Goal: Task Accomplishment & Management: Complete application form

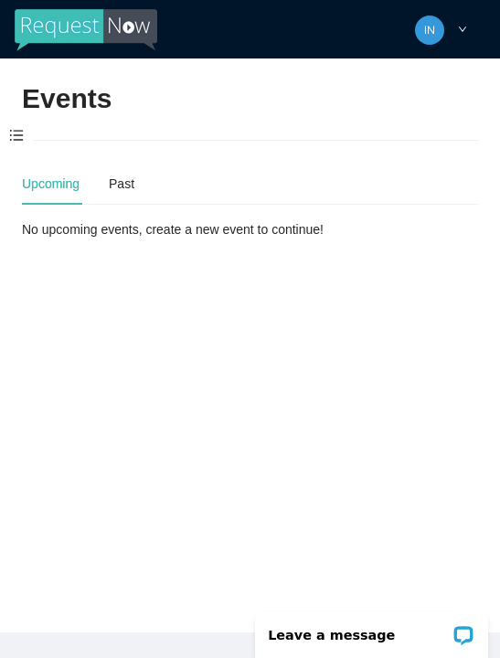
click at [16, 130] on span at bounding box center [16, 136] width 33 height 38
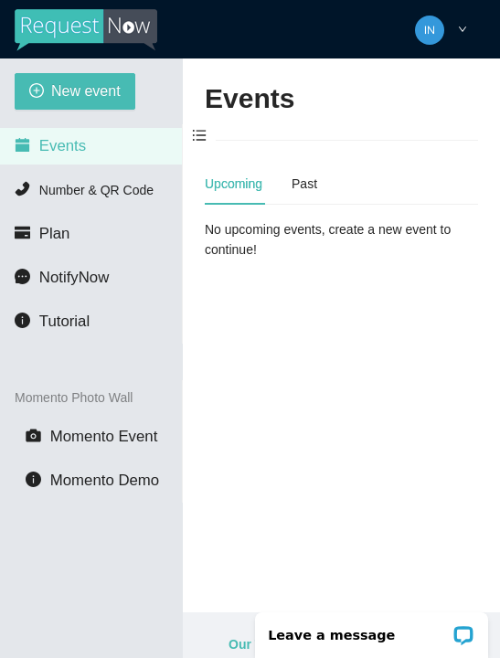
click at [73, 78] on button "New event" at bounding box center [75, 91] width 121 height 37
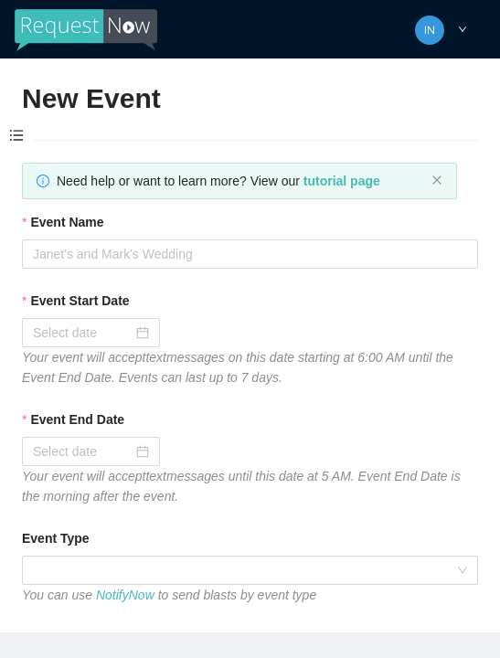
type textarea "Thanks for coming to Guitars and Cadillacs! Follow us on FB & IG @guitarsandcad…"
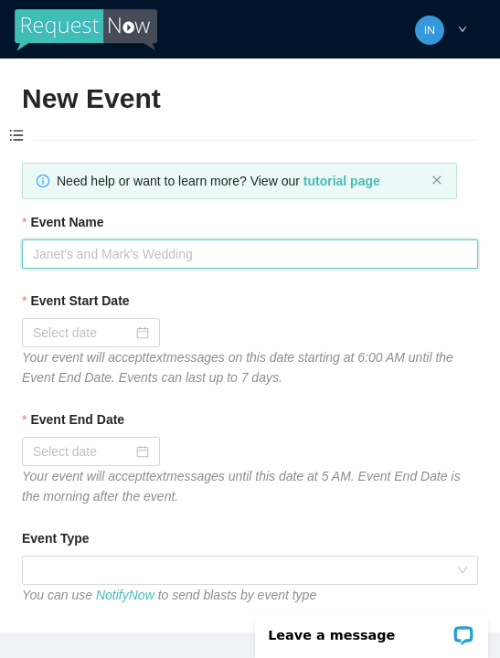
click at [114, 249] on input "Event Name" at bounding box center [250, 253] width 456 height 29
type input "Thirsty [DATE]"
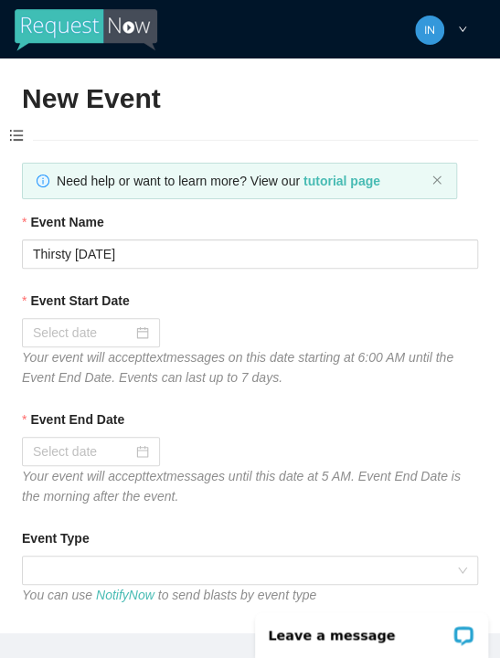
click at [79, 325] on input "Event Start Date" at bounding box center [83, 333] width 100 height 20
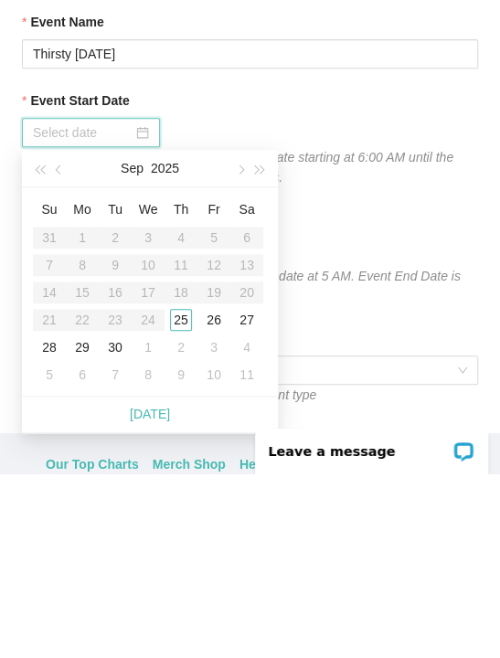
scroll to position [42, 0]
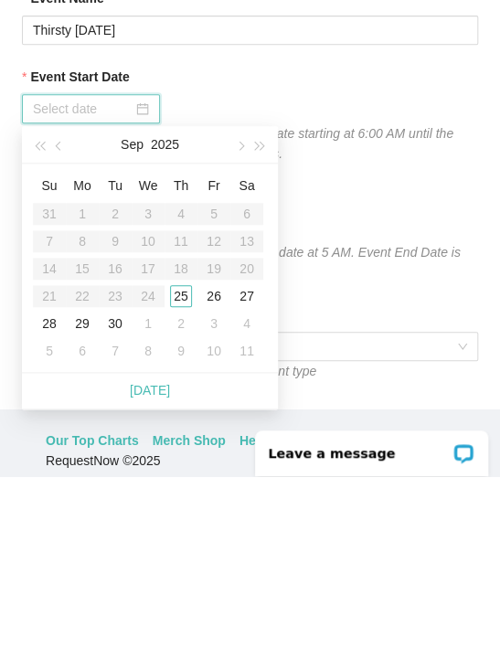
click at [175, 554] on div "[DATE]" at bounding box center [150, 572] width 256 height 37
click at [157, 565] on link "[DATE]" at bounding box center [150, 572] width 40 height 15
type input "[DATE]"
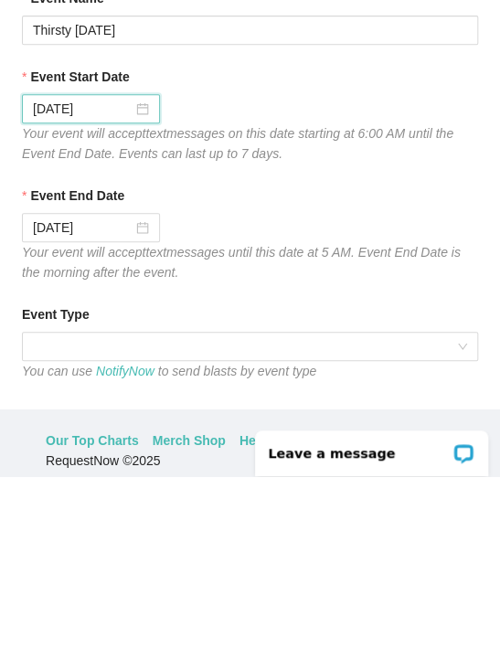
click at [228, 514] on span at bounding box center [250, 527] width 434 height 27
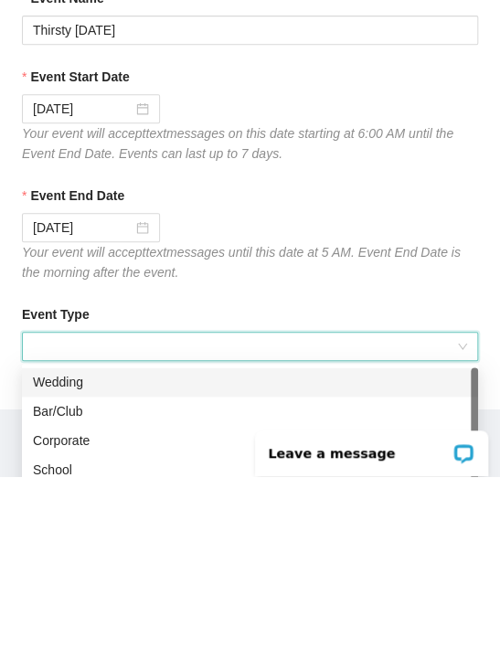
scroll to position [58, 0]
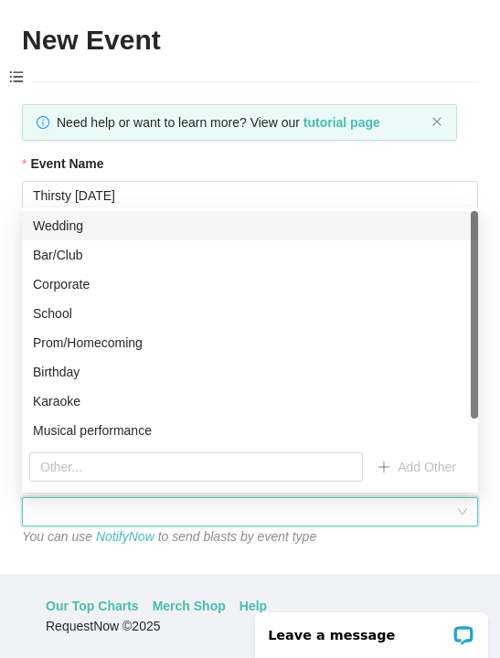
click at [112, 255] on div "Bar/Club" at bounding box center [250, 255] width 434 height 20
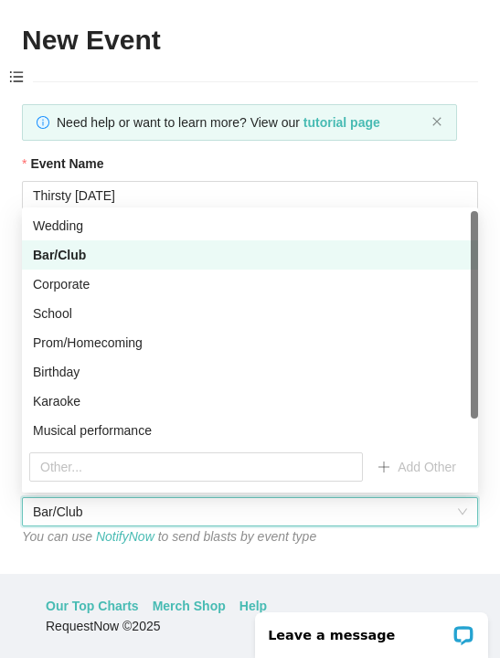
type textarea "Thanks for coming to Guitars and Cadillacs! Follow us on FB & IG @guitarsandcad…"
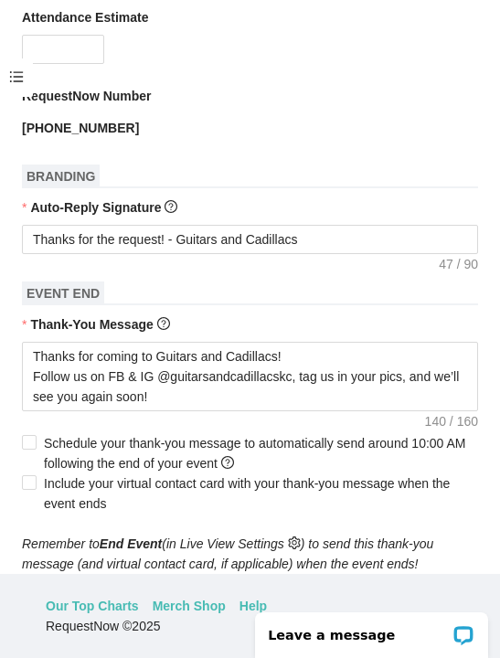
scroll to position [563, 0]
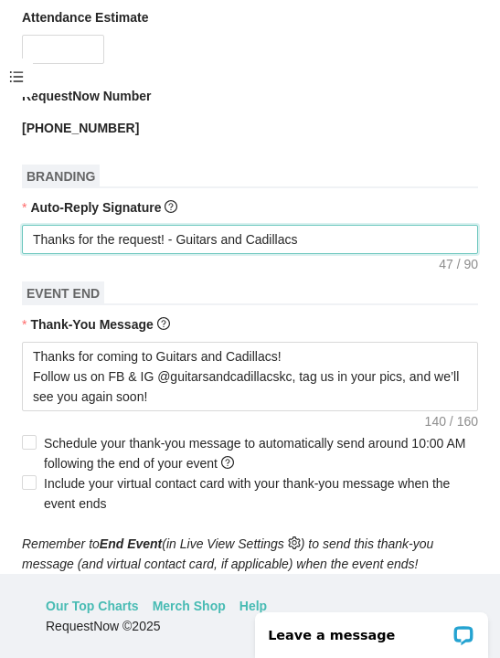
click at [353, 238] on textarea "Thanks for the request! - Guitars and Cadillacs" at bounding box center [250, 239] width 456 height 29
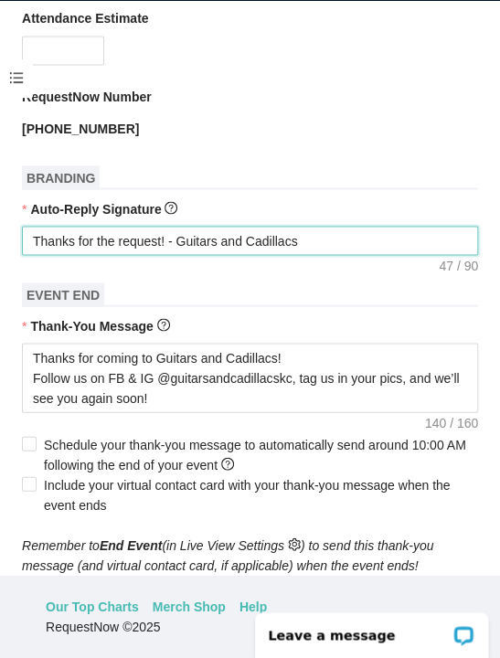
type textarea "Thanks for the request! - Guitars and Cadillacs"
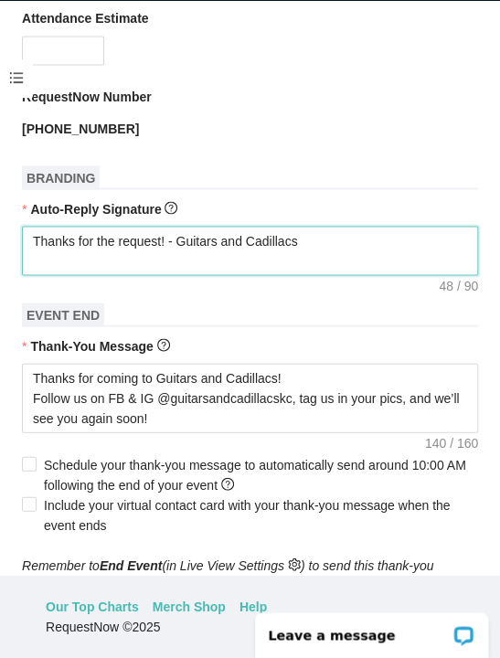
type textarea "Thanks for the request! - Guitars and Cadillacs T"
type textarea "Thanks for the request! - Guitars and Cadillacs Ti"
type textarea "Thanks for the request! - Guitars and Cadillacs Tip"
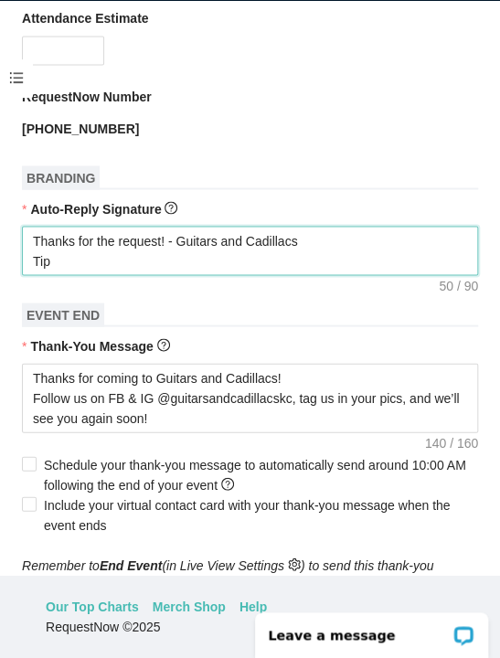
type textarea "Thanks for the request! - Guitars and Cadillacs Tip"
type textarea "Thanks for the request! - Guitars and Cadillacs Tip t"
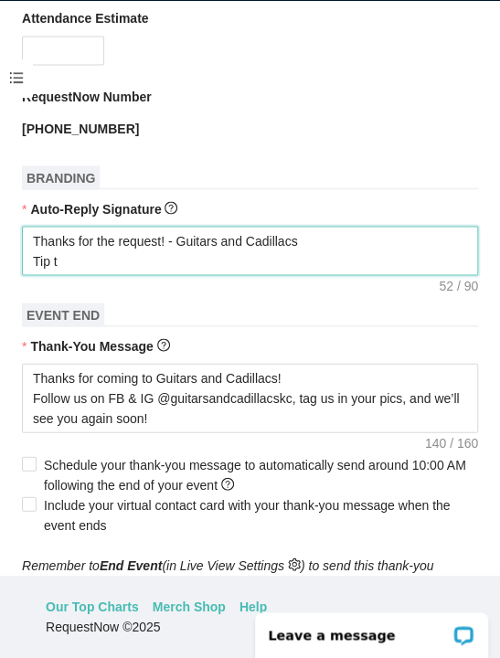
type textarea "Thanks for the request! - Guitars and Cadillacs Tip th"
type textarea "Thanks for the request! - Guitars and Cadillacs Tip the"
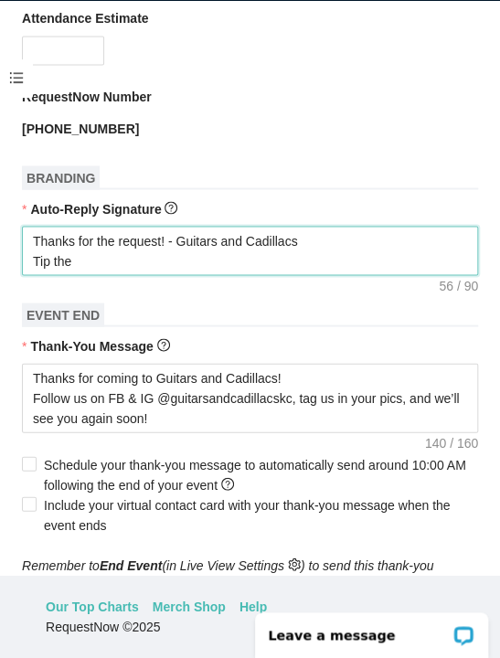
type textarea "Thanks for the request! - Guitars and Cadillacs Tip the D"
type textarea "Thanks for the request! - Guitars and Cadillacs Tip the DJ"
type textarea "Thanks for the request! - Guitars and Cadillacs Tip the DJ?"
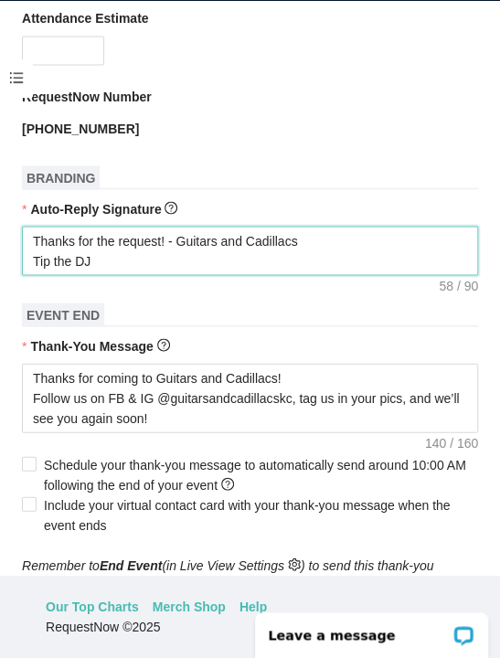
type textarea "Thanks for the request! - Guitars and Cadillacs Tip the DJ?"
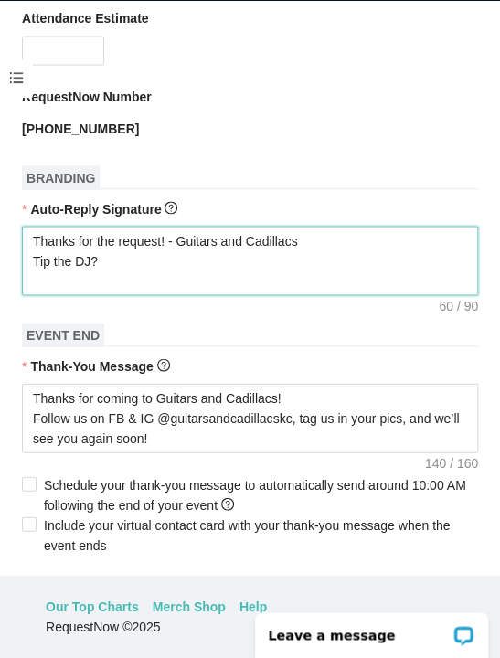
click at [128, 255] on textarea "Thanks for the request! - Guitars and Cadillacs Tip the DJ?" at bounding box center [250, 260] width 456 height 69
type textarea "Thanks for the request! - Guitars and Cadillacs Tip the DJ?"
type textarea "Thanks for the request! - Guitars and Cadillacs Tip the DJ? T"
type textarea "Thanks for the request! - Guitars and Cadillacs Tip the DJ? Te"
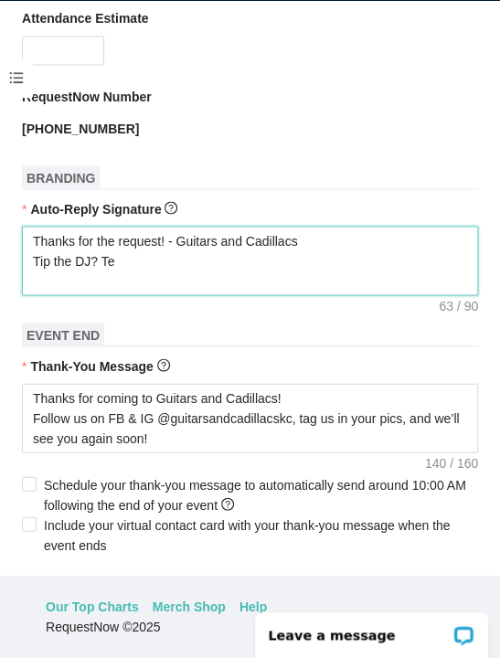
type textarea "Thanks for the request! - Guitars and Cadillacs Tip the DJ? Tel"
type textarea "Thanks for the request! - Guitars and Cadillacs Tip the DJ? Tell"
type textarea "Thanks for the request! - Guitars and Cadillacs Tip the DJ? Tell m"
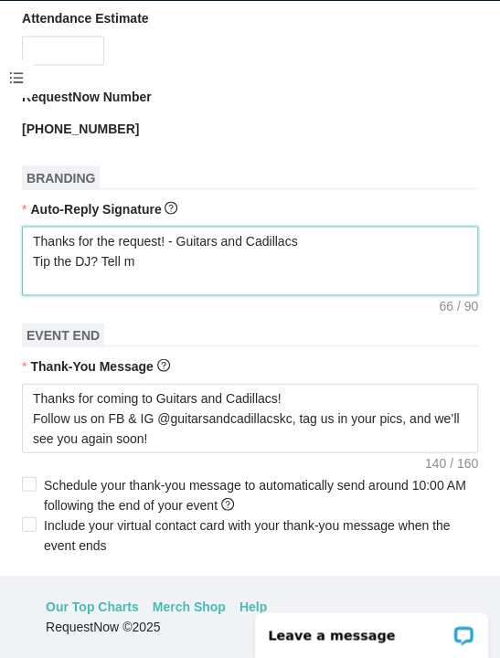
type textarea "Thanks for the request! - Guitars and Cadillacs Tip the DJ? Tell m"
type textarea "Thanks for the request! - Guitars and Cadillacs Tip the DJ? Tell me"
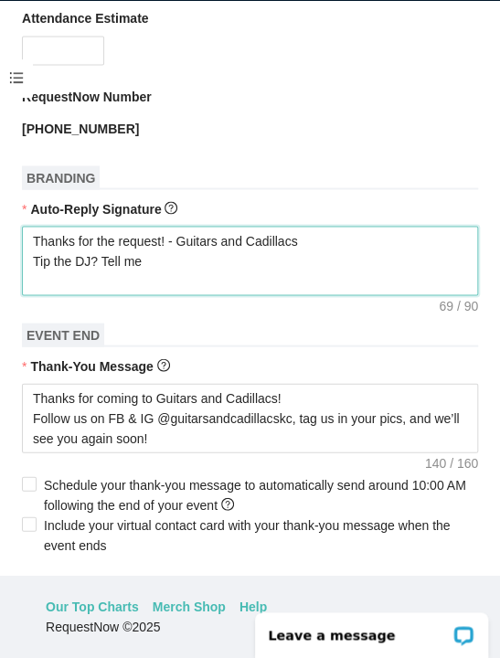
type textarea "Thanks for the request! - Guitars and Cadillacs Tip the DJ? Tell me t"
type textarea "Thanks for the request! - Guitars and Cadillacs Tip the DJ? Tell me th"
type textarea "Thanks for the request! - Guitars and Cadillacs Tip the DJ? Tell me the"
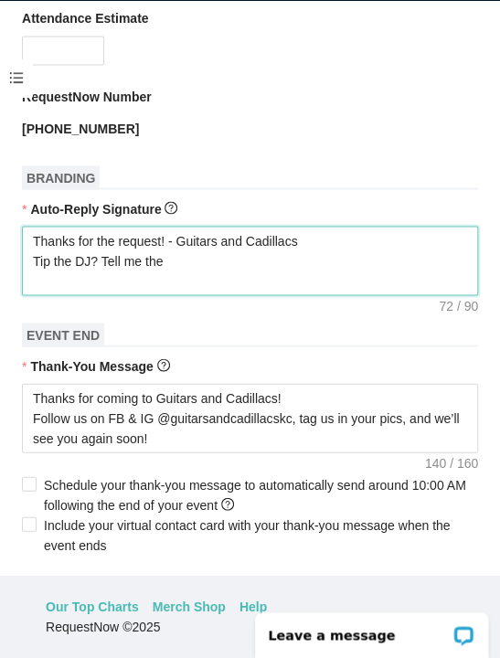
type textarea "Thanks for the request! - Guitars and Cadillacs Tip the DJ? Tell me the"
type textarea "Thanks for the request! - Guitars and Cadillacs Tip the DJ? Tell me the s"
type textarea "Thanks for the request! - Guitars and Cadillacs Tip the DJ? Tell me the so"
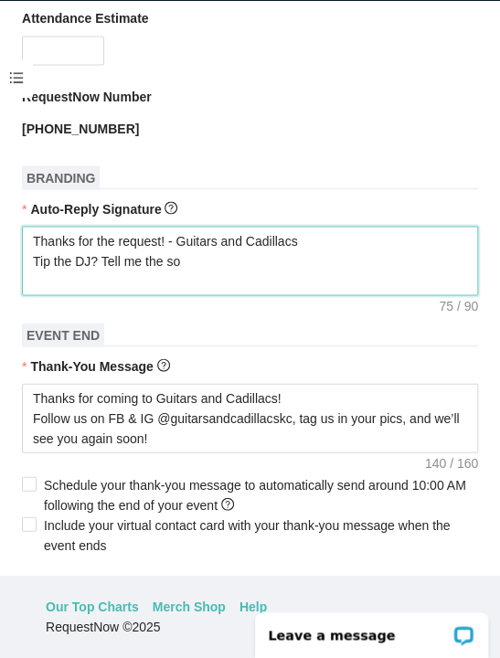
type textarea "Thanks for the request! - Guitars and Cadillacs Tip the DJ? Tell me the son"
type textarea "Thanks for the request! - Guitars and Cadillacs Tip the DJ? Tell me the song"
type textarea "Thanks for the request! - Guitars and Cadillacs Tip the DJ? Tell me the son"
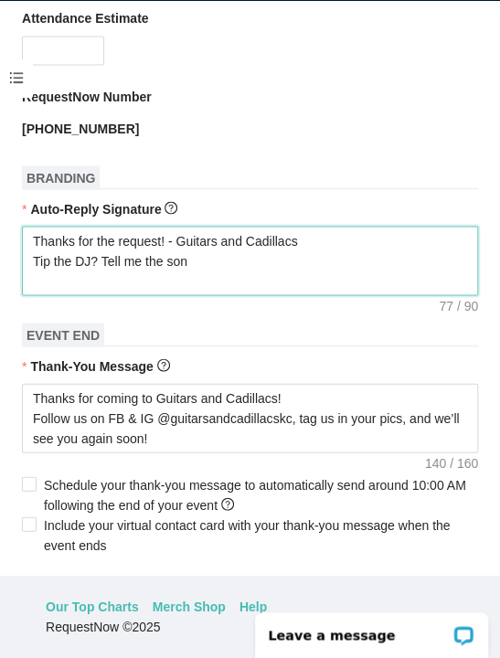
type textarea "Thanks for the request! - Guitars and Cadillacs Tip the DJ? Tell me the son"
type textarea "Thanks for the request! - Guitars and Cadillacs Tip the DJ? Tell me the so"
type textarea "Thanks for the request! - Guitars and Cadillacs Tip the DJ? Tell me the s"
type textarea "Thanks for the request! - Guitars and Cadillacs Tip the DJ? Tell me the"
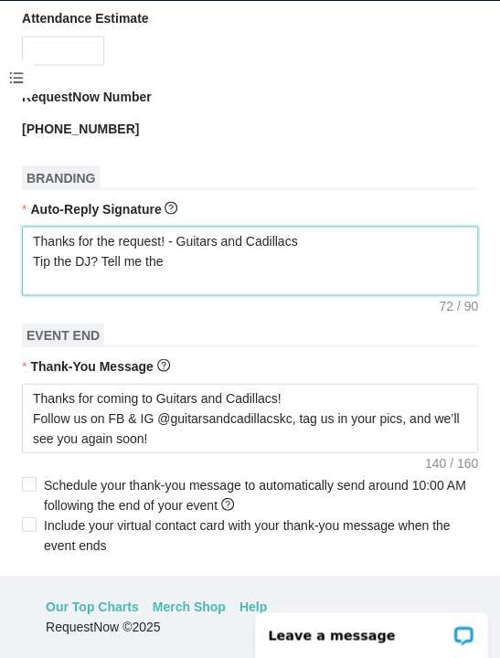
type textarea "Thanks for the request! - Guitars and Cadillacs Tip the DJ? Tell me th"
type textarea "Thanks for the request! - Guitars and Cadillacs Tip the DJ? Tell me t"
type textarea "Thanks for the request! - Guitars and Cadillacs Tip the DJ? Tell me"
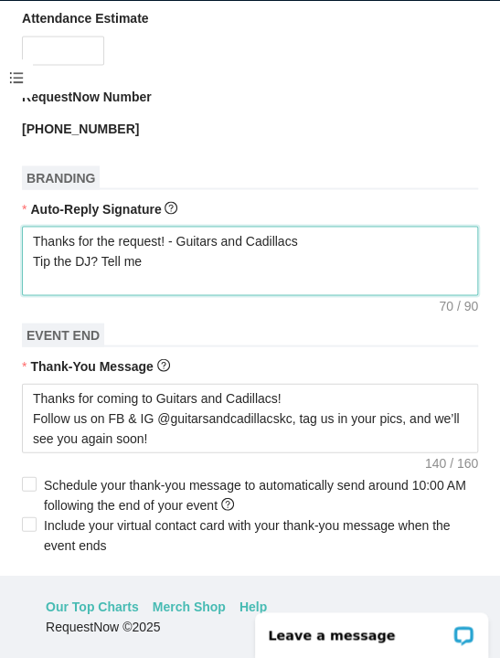
type textarea "Thanks for the request! - Guitars and Cadillacs Tip the DJ? Tell me"
type textarea "Thanks for the request! - Guitars and Cadillacs Tip the DJ? Tell m"
type textarea "Thanks for the request! - Guitars and Cadillacs Tip the DJ? Tell"
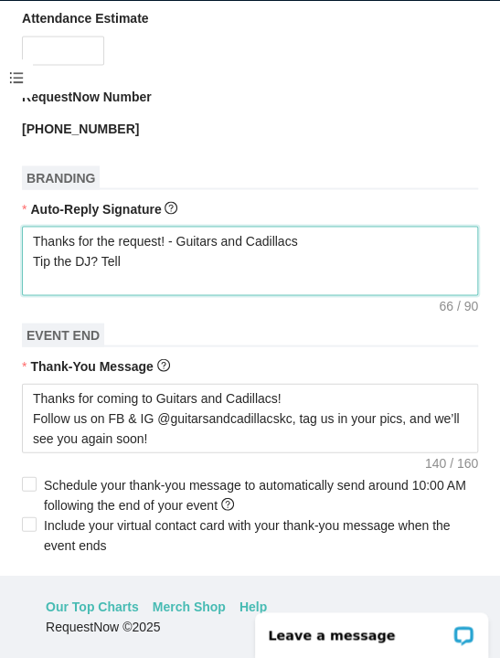
type textarea "Thanks for the request! - Guitars and Cadillacs Tip the DJ? Tel"
type textarea "Thanks for the request! - Guitars and Cadillacs Tip the DJ? Te"
type textarea "Thanks for the request! - Guitars and Cadillacs Tip the DJ? T"
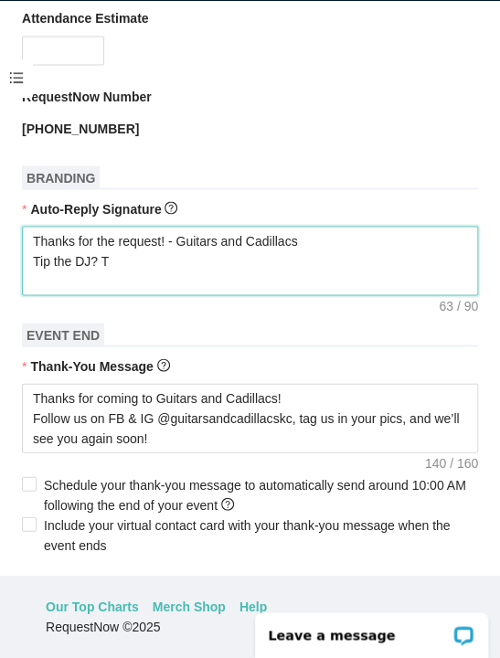
type textarea "Thanks for the request! - Guitars and Cadillacs Tip the DJ? T"
type textarea "Thanks for the request! - Guitars and Cadillacs Tip the DJ?"
type textarea "Thanks for the request! - Guitars and Cadillacs Tip the DJ? L"
type textarea "Thanks for the request! - Guitars and Cadillacs Tip the DJ? Lm"
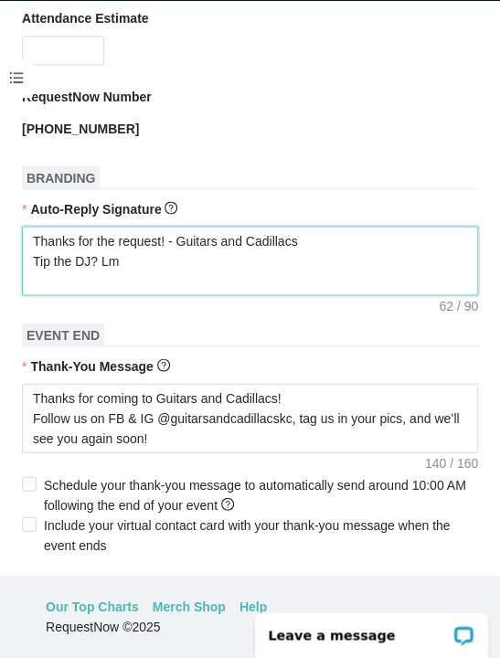
type textarea "Thanks for the request! - Guitars and Cadillacs Tip the DJ? Lmk"
type textarea "Thanks for the request! - Guitars and Cadillacs Tip the DJ? LMK"
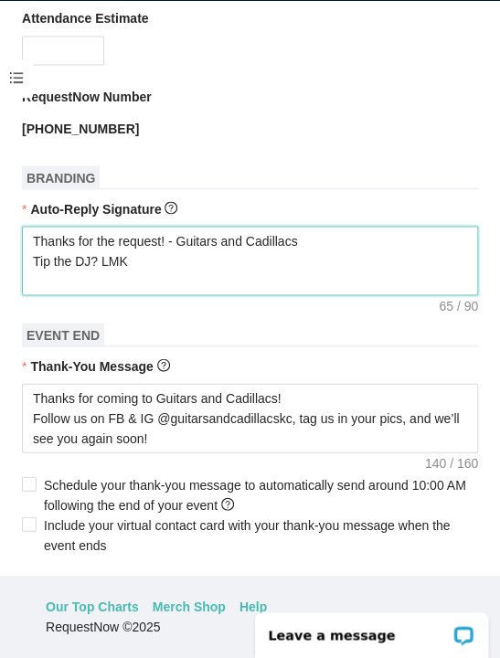
type textarea "Thanks for the request! - Guitars and Cadillacs Tip the DJ? LMK"
type textarea "Thanks for the request! - Guitars and Cadillacs Tip the DJ? LM"
type textarea "Thanks for the request! - Guitars and Cadillacs Tip the DJ? L"
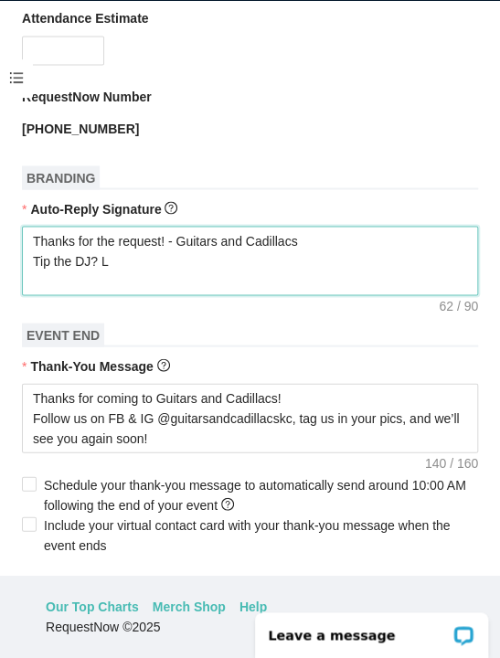
type textarea "Thanks for the request! - Guitars and Cadillacs Tip the DJ? Lm"
type textarea "Thanks for the request! - Guitars and Cadillacs Tip the DJ? Lmk"
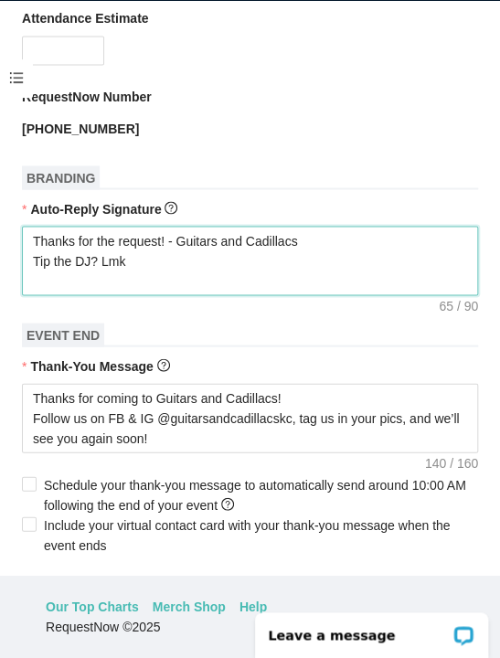
type textarea "Thanks for the request! - Guitars and Cadillacs Tip the DJ? Lmk t"
type textarea "Thanks for the request! - Guitars and Cadillacs Tip the DJ? Lmk th"
type textarea "Thanks for the request! - Guitars and Cadillacs Tip the DJ? Lmk the"
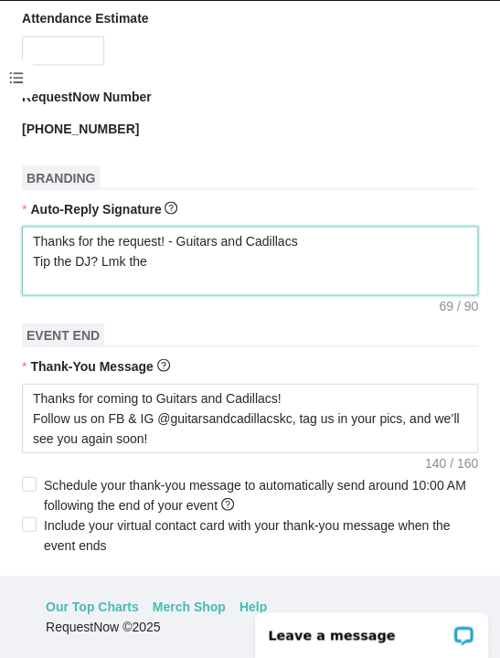
type textarea "Thanks for the request! - Guitars and Cadillacs Tip the DJ? Lmk the s"
type textarea "Thanks for the request! - Guitars and Cadillacs Tip the DJ? Lmk the so"
type textarea "Thanks for the request! - Guitars and Cadillacs Tip the DJ? Lmk the son"
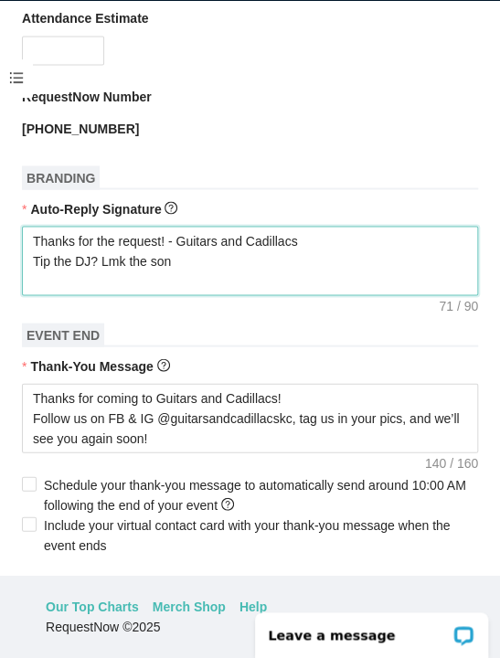
type textarea "Thanks for the request! - Guitars and Cadillacs Tip the DJ? Lmk the son"
type textarea "Thanks for the request! - Guitars and Cadillacs Tip the DJ? Lmk the song"
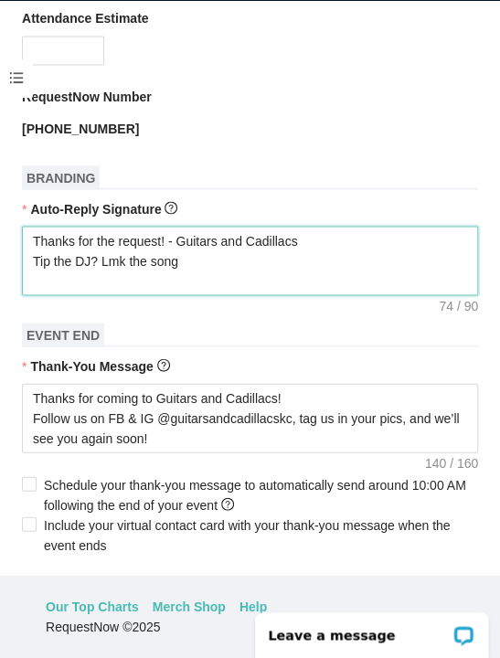
click at [47, 276] on textarea "Thanks for the request! - Guitars and Cadillacs Tip the DJ? Lmk the song" at bounding box center [250, 260] width 456 height 69
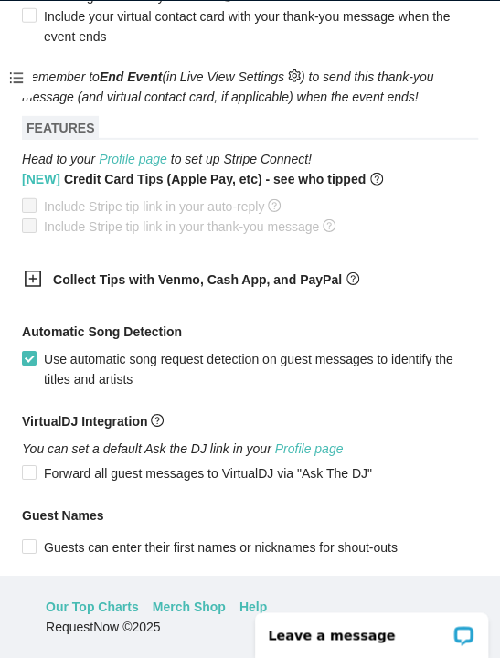
scroll to position [1091, 0]
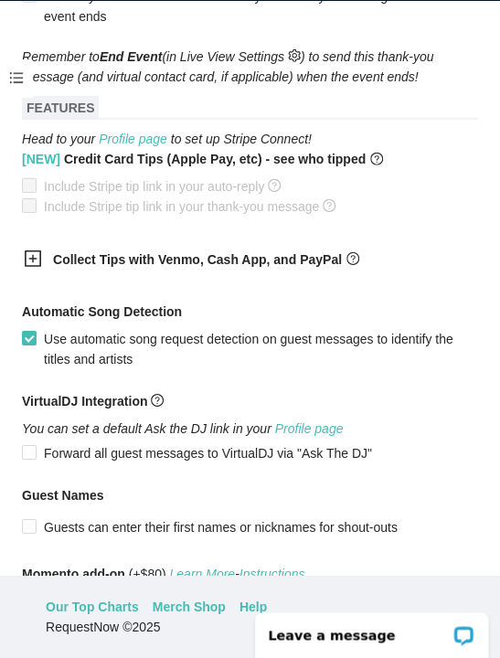
type textarea "Thanks for the request! - Guitars and Cadillacs Tip the DJ? Lmk the song"
click at [32, 261] on icon "plus-square" at bounding box center [33, 258] width 18 height 18
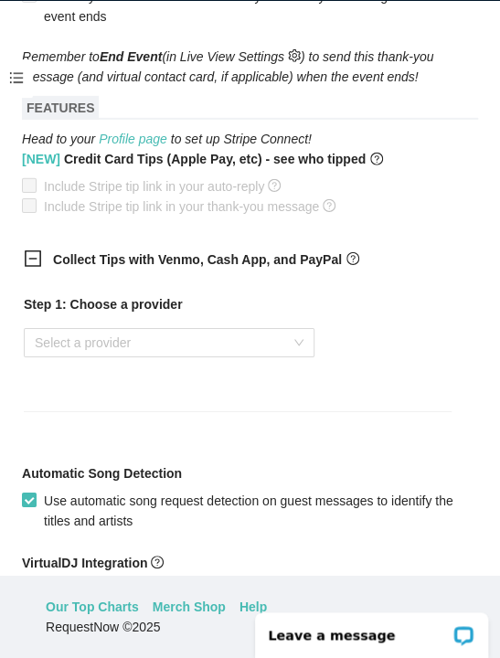
scroll to position [58, 0]
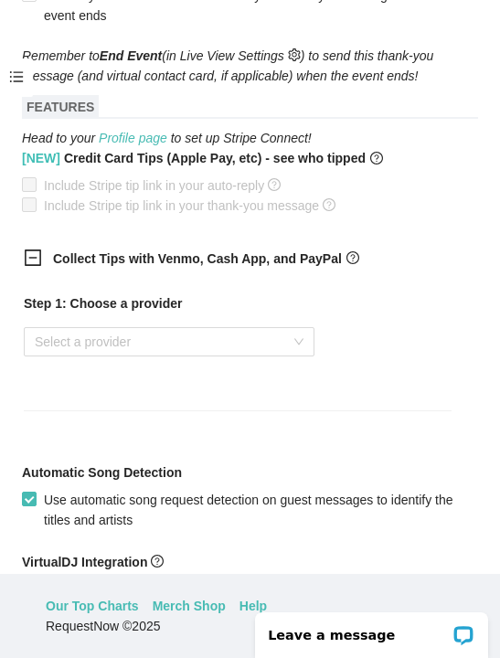
click at [138, 344] on input "search" at bounding box center [163, 341] width 256 height 27
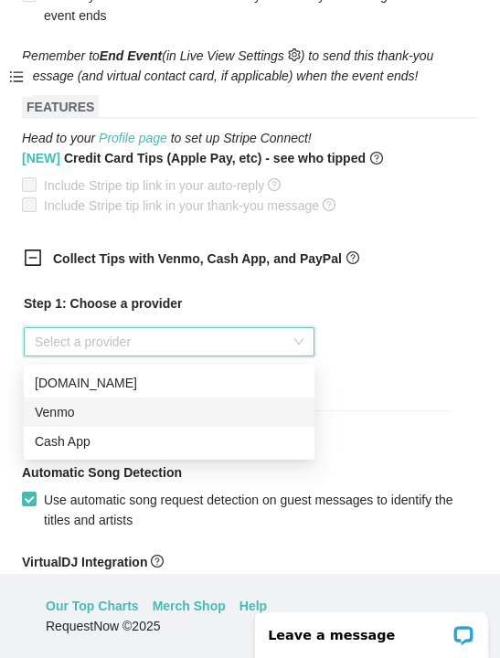
click at [72, 411] on div "Venmo" at bounding box center [169, 412] width 269 height 20
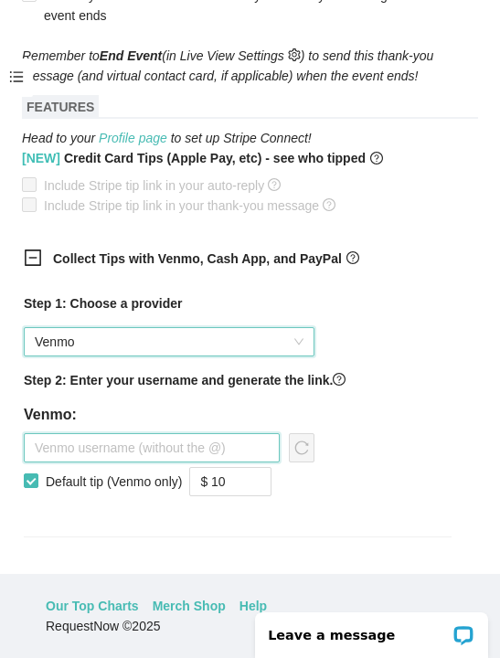
click at [82, 462] on input "text" at bounding box center [152, 447] width 256 height 29
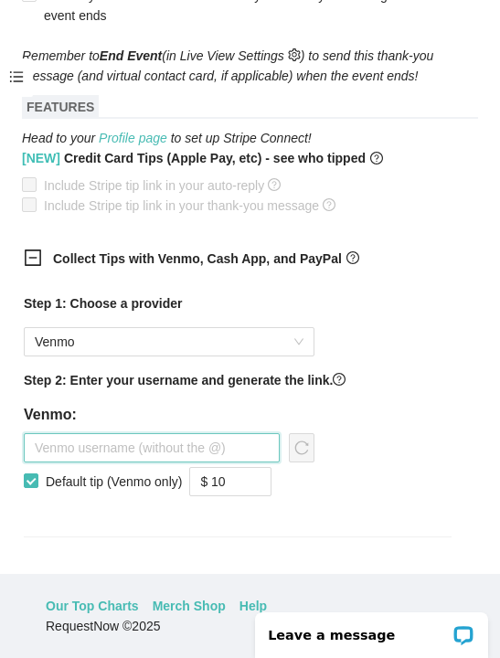
scroll to position [79, 0]
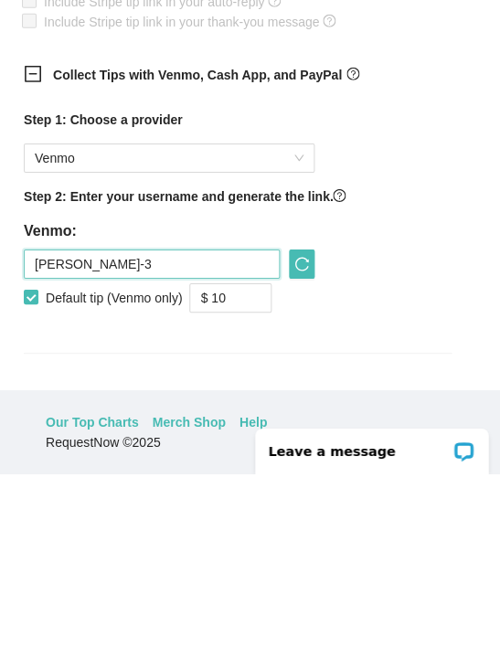
type input "[PERSON_NAME]-3"
click at [255, 468] on input "$ 10" at bounding box center [230, 481] width 80 height 27
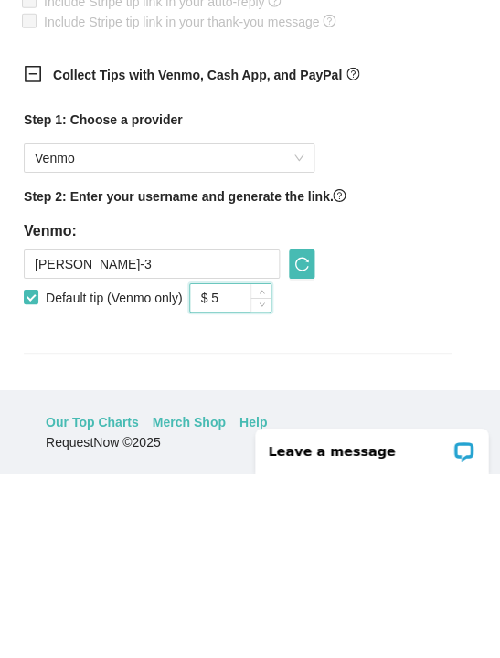
type input "$ 5"
click at [307, 440] on icon "reload" at bounding box center [302, 447] width 14 height 14
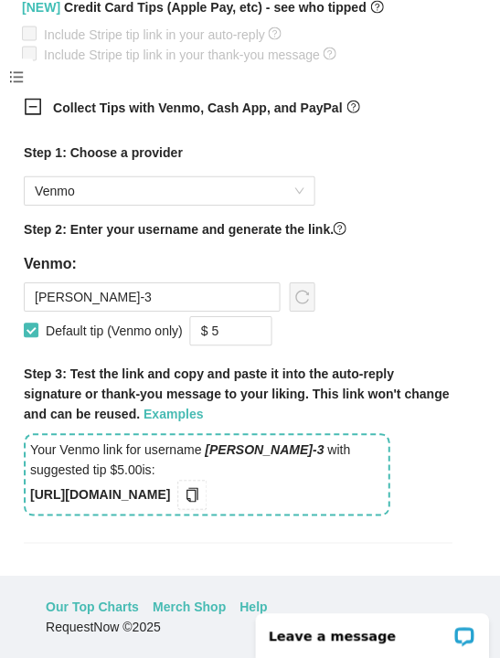
scroll to position [1258, 0]
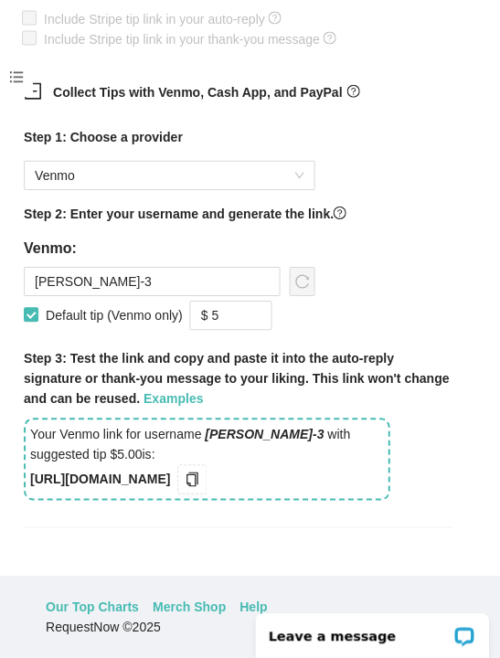
click at [199, 482] on icon "copy" at bounding box center [192, 478] width 15 height 15
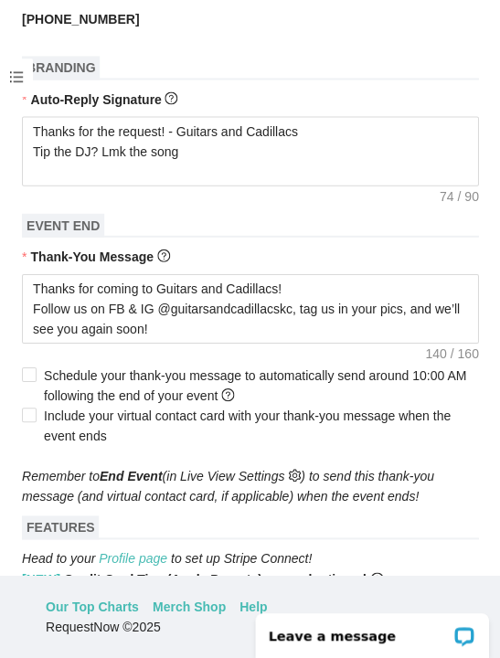
scroll to position [658, 0]
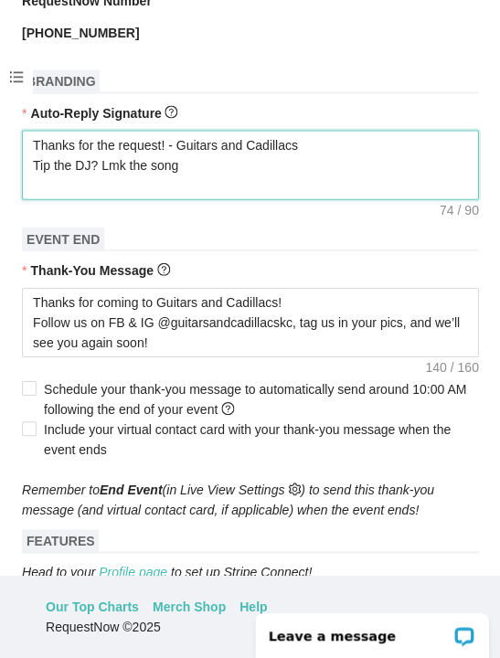
click at [219, 179] on textarea "Thanks for the request! - Guitars and Cadillacs Tip the DJ? Lmk the song" at bounding box center [250, 164] width 456 height 69
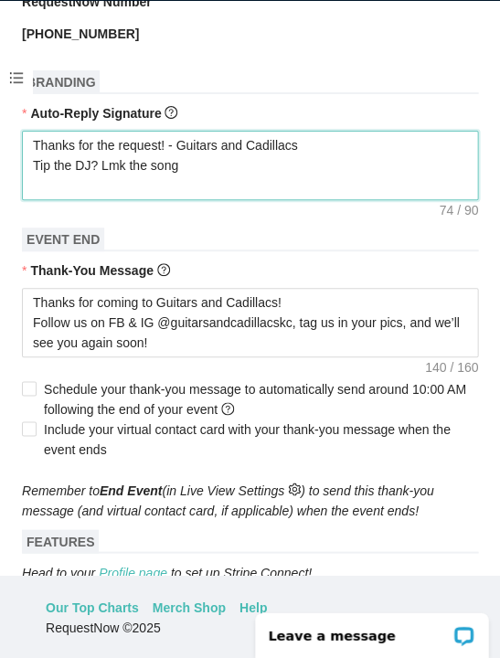
click at [114, 185] on textarea "Thanks for the request! - Guitars and Cadillacs Tip the DJ? Lmk the song" at bounding box center [250, 165] width 456 height 69
paste textarea "[URL]"
type textarea "Thanks for the request! - Guitars and Cadillacs Tip the DJ? Lmk the song [URL]"
click at [201, 173] on textarea "Thanks for the request! - Guitars and Cadillacs Tip the DJ? Lmk the song [URL]" at bounding box center [250, 165] width 456 height 69
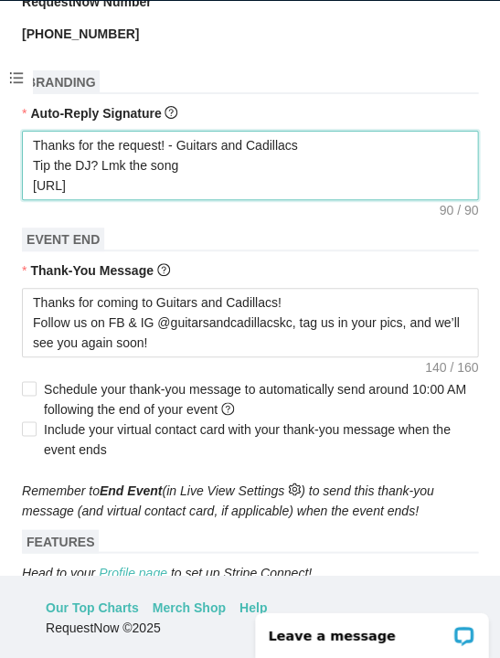
type textarea "Thanks for the request! - Guitars and Cadillacs Tip the DJ? Lmk the song [URL]"
type textarea "Thanks for the request! - Guitars and Cadillacs Tip the DJ? Lmk the son [URL]"
type textarea "Thanks for the request! - Guitars and Cadillacs Tip the DJ? Lmk the so [URL]"
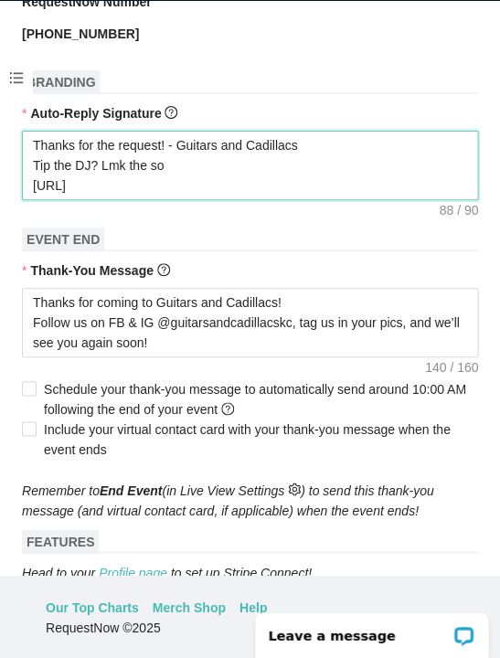
type textarea "Thanks for the request! - Guitars and Cadillacs Tip the DJ? Lmk the s [URL]"
type textarea "Thanks for the request! - Guitars and Cadillacs Tip the DJ? Lmk the [URL]"
type textarea "Thanks for the request! - Guitars and Cadillacs Tip the DJ? Lmk th [URL]"
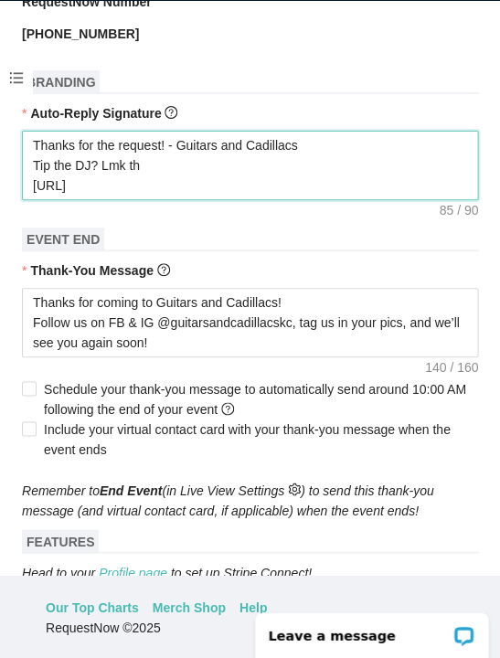
type textarea "Thanks for the request! - Guitars and Cadillacs Tip the DJ? Lmk th [URL]"
type textarea "Thanks for the request! - Guitars and Cadillacs Tip the DJ? Lmk t [URL]"
type textarea "Thanks for the request! - Guitars and Cadillacs Tip the DJ? Lmk [URL]"
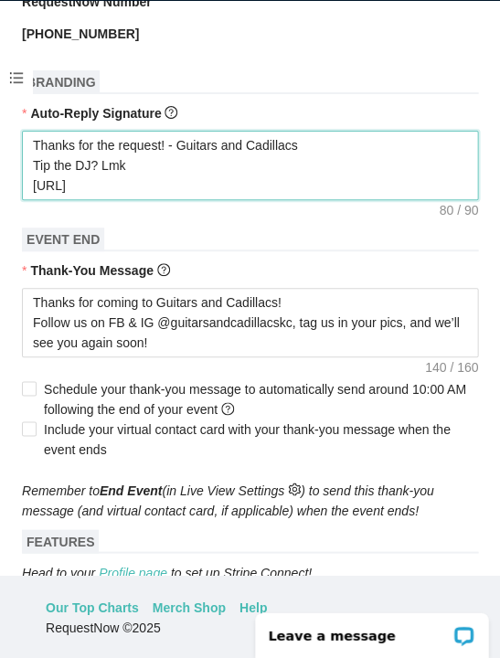
type textarea "Thanks for the request! - Guitars and Cadillacs Tip the DJ? Lm [URL]"
type textarea "Thanks for the request! - Guitars and Cadillacs Tip the DJ? L [URL]"
type textarea "Thanks for the request! - Guitars and Cadillacs Tip the DJ? [URL]"
click at [165, 175] on textarea "Thanks for the request! - Guitars and Cadillacs Tip the DJ? [URL]" at bounding box center [250, 165] width 456 height 69
type textarea "Thanks for the request! - Guitars and Cadillacs Tip the DJ? [URL]"
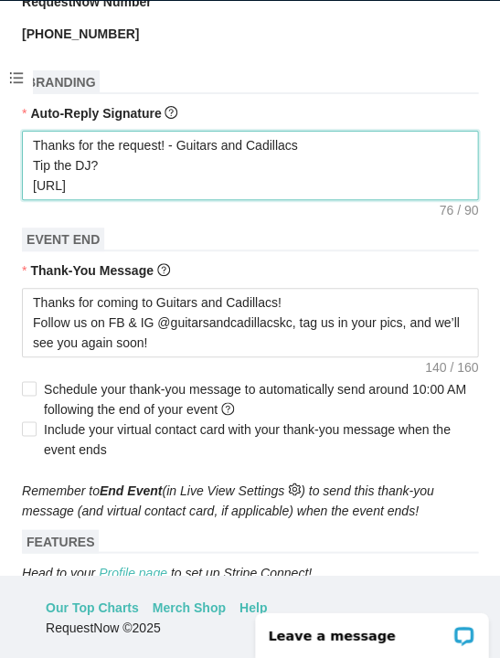
type textarea "Thanks for the request! - Guitars and Cadillacs Tip the DJ? [URL]"
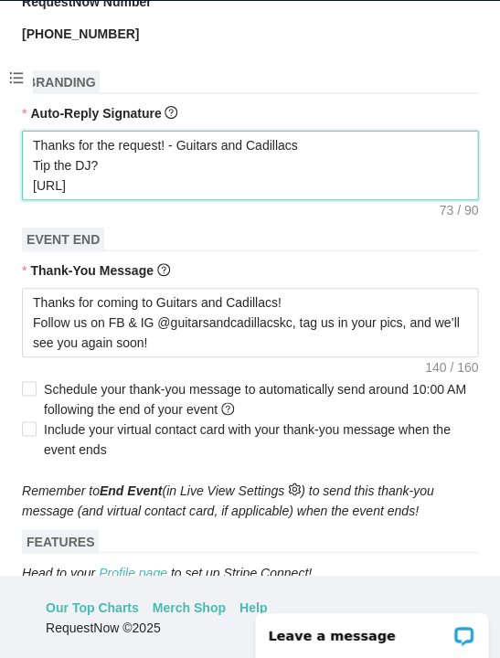
type textarea "Thanks for the request! - Guitars and Cadillacs Tip the DJ? [URL]"
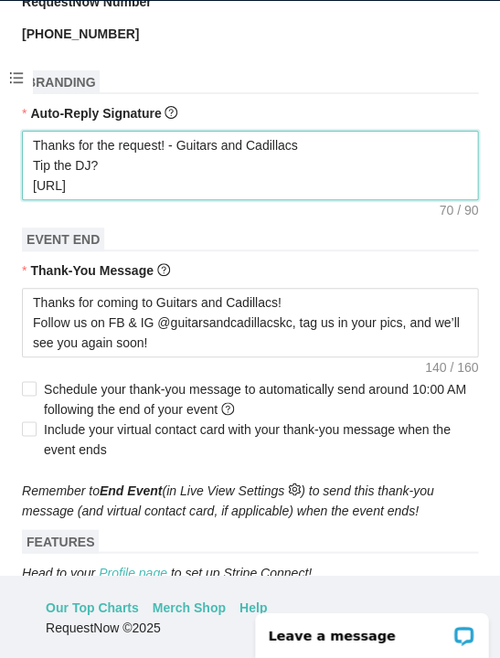
type textarea "Thanks for the request! - Guitars and Cadillacs Tip the DJ? https://"
type textarea "Thanks for the request! - Guitars and Cadillacs Tip the DJ? https:/"
type textarea "Thanks for the request! - Guitars and Cadillacs Tip the DJ? https:"
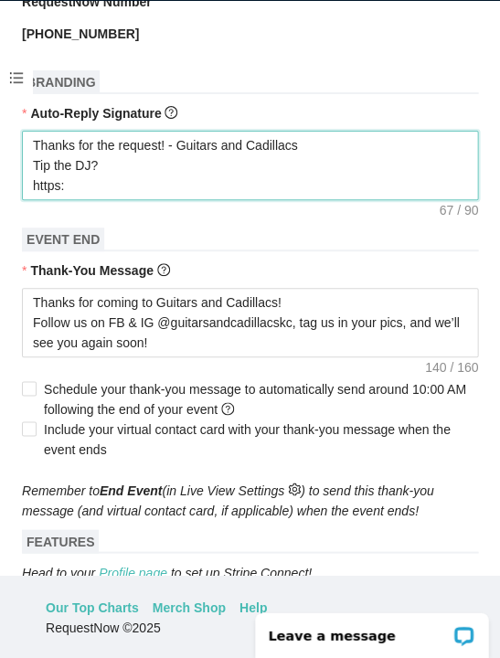
type textarea "Thanks for the request! - Guitars and Cadillacs Tip the DJ? https"
type textarea "Thanks for the request! - Guitars and Cadillacs Tip the DJ? http"
type textarea "Thanks for the request! - Guitars and Cadillacs Tip the DJ? htt"
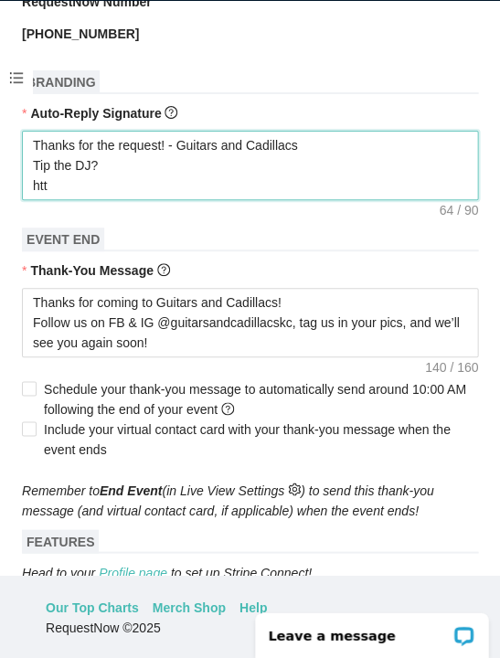
type textarea "Thanks for the request! - Guitars and Cadillacs Tip the DJ? ht"
type textarea "Thanks for the request! - Guitars and Cadillacs Tip the DJ? h"
type textarea "Thanks for the request! - Guitars and Cadillacs Tip the DJ?"
click at [65, 170] on textarea "Thanks for the request! - Guitars and Cadillacs Tip the DJ?" at bounding box center [250, 165] width 456 height 69
click at [58, 186] on textarea "Thanks for the request! - Guitars and Cadillacs Tip the DJ?" at bounding box center [250, 165] width 456 height 69
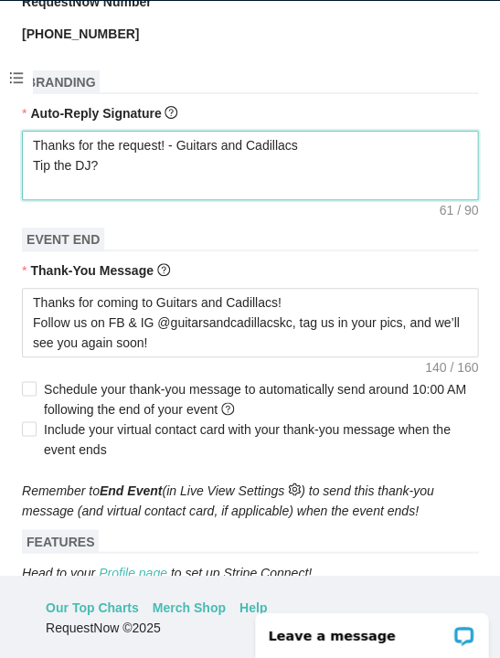
click at [48, 182] on textarea "Thanks for the request! - Guitars and Cadillacs Tip the DJ?" at bounding box center [250, 165] width 456 height 69
click at [54, 189] on textarea "Thanks for the request! - Guitars and Cadillacs Tip the DJ?" at bounding box center [250, 165] width 456 height 69
paste textarea "[URL][DOMAIN_NAME]"
type textarea "Thanks for the request! - Guitars and Cadillacs Tip the DJ? [URL][DOMAIN_NAME]"
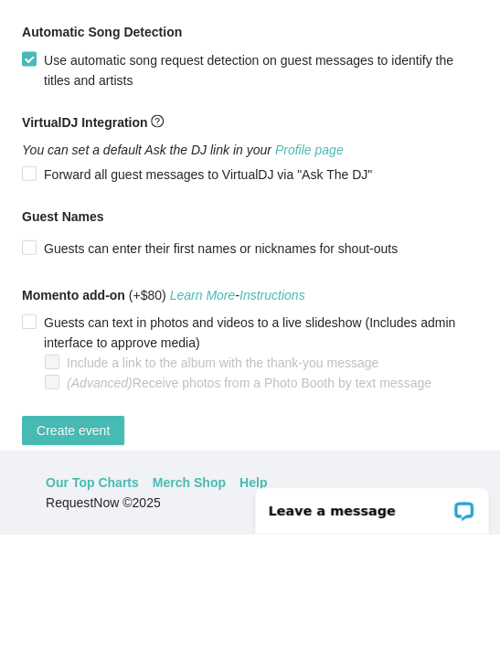
scroll to position [79, 0]
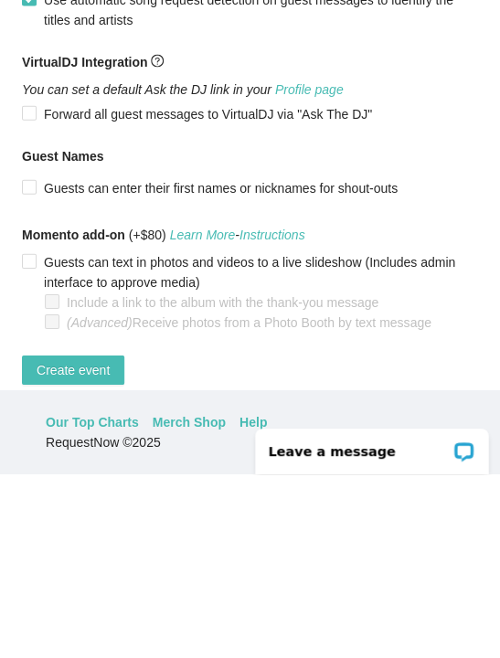
type textarea "Thanks for the request! - Guitars and Cadillacs Tip the DJ? [URL][DOMAIN_NAME]"
click at [66, 544] on span "Create event" at bounding box center [73, 554] width 73 height 20
type textarea "Thanks for coming to Guitars and Cadillacs! Follow us on FB & IG @guitarsandcad…"
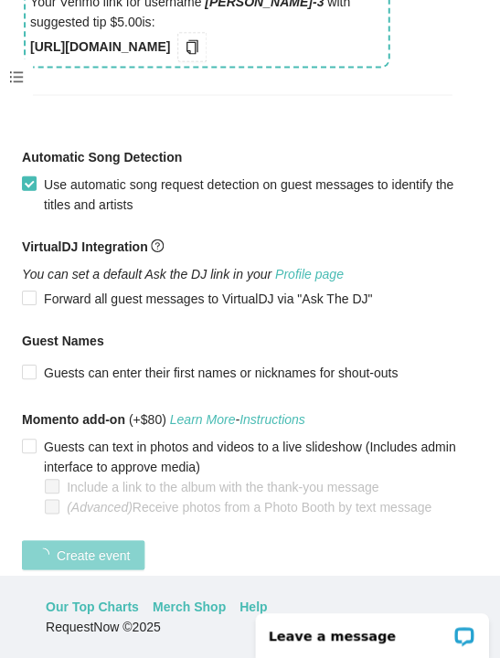
scroll to position [484, 0]
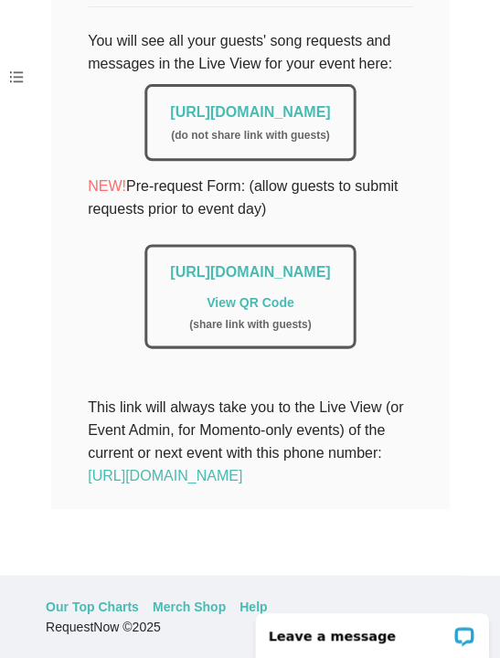
click at [196, 104] on link "[URL][DOMAIN_NAME]" at bounding box center [250, 112] width 160 height 16
